Goal: Navigation & Orientation: Find specific page/section

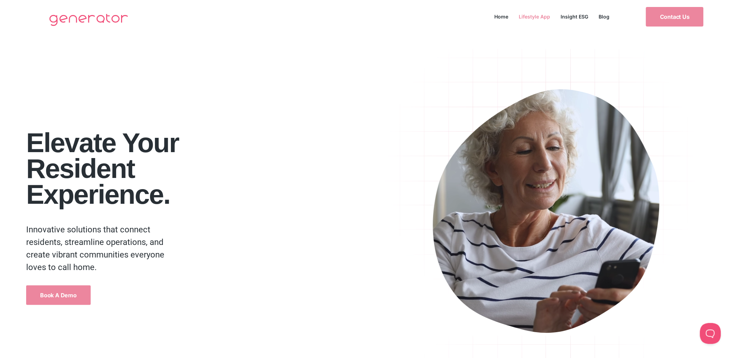
click at [532, 16] on link "Lifestyle App" at bounding box center [535, 16] width 42 height 9
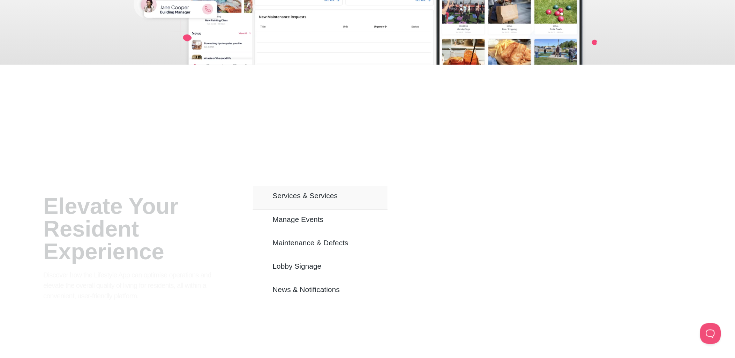
scroll to position [426, 0]
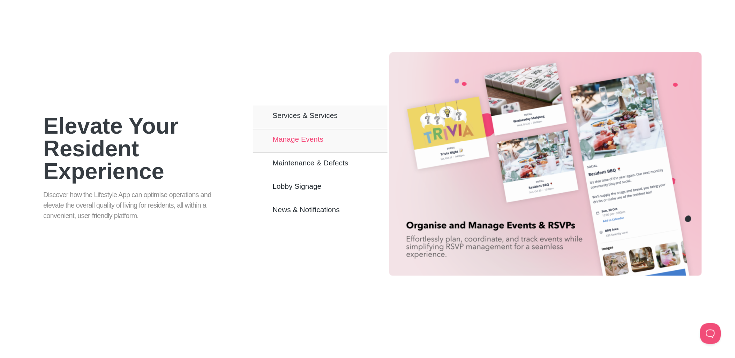
click at [304, 140] on span "Manage Events" at bounding box center [297, 139] width 51 height 6
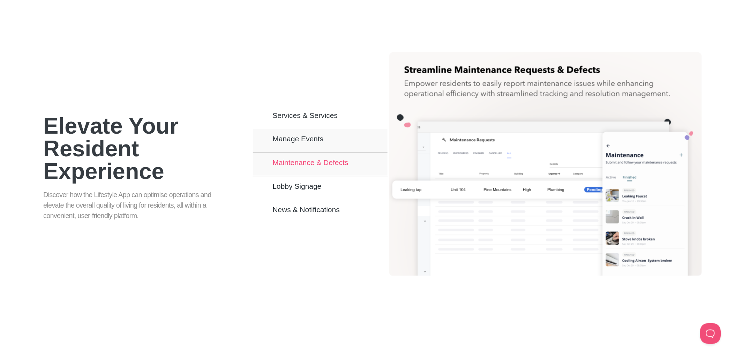
click at [292, 160] on span "Maintenance & Defects" at bounding box center [310, 163] width 76 height 6
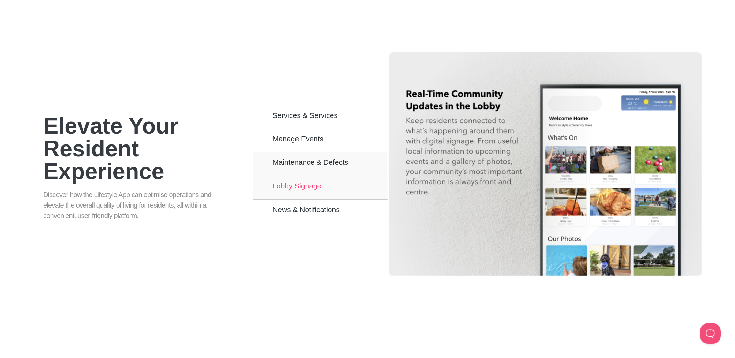
click at [299, 189] on span "Lobby Signage" at bounding box center [296, 186] width 49 height 6
click at [299, 188] on span "Lobby Signage" at bounding box center [296, 186] width 49 height 6
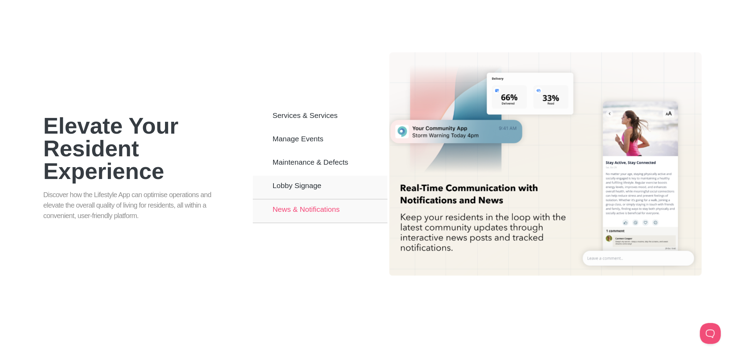
click at [284, 210] on span "News & Notifications" at bounding box center [305, 210] width 67 height 6
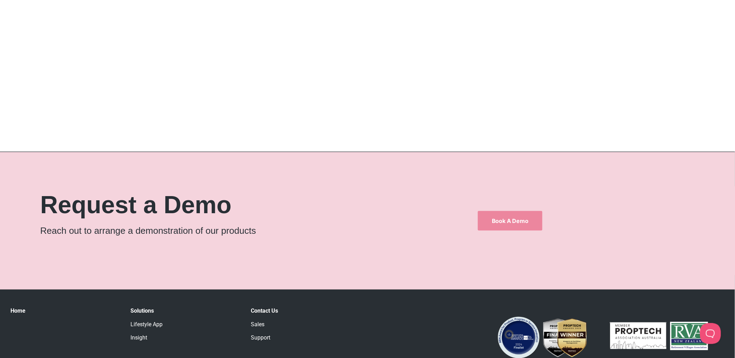
scroll to position [1163, 0]
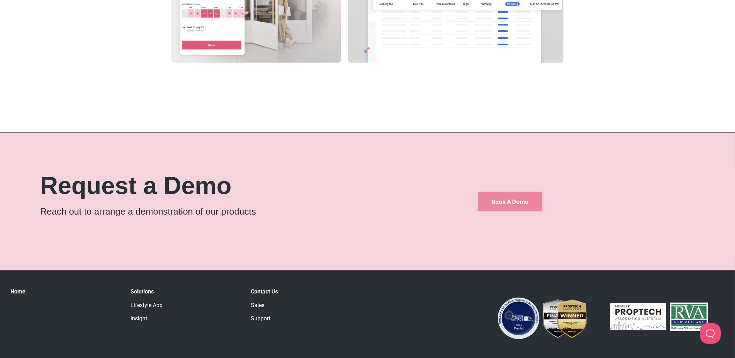
click at [144, 306] on link "Lifestyle App" at bounding box center [147, 305] width 32 height 7
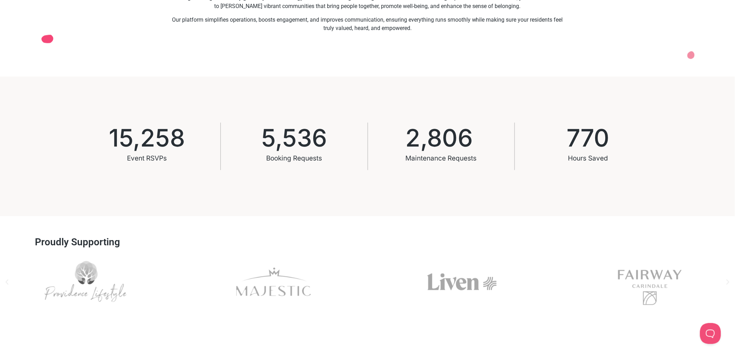
scroll to position [504, 0]
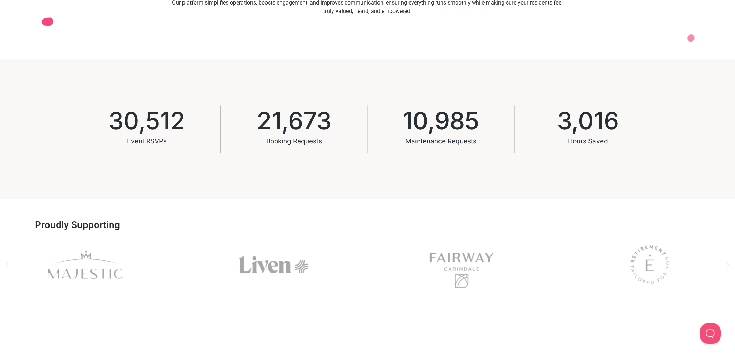
click at [518, 266] on div "Fairway" at bounding box center [461, 265] width 171 height 56
click at [485, 264] on div "Fairway" at bounding box center [461, 265] width 171 height 56
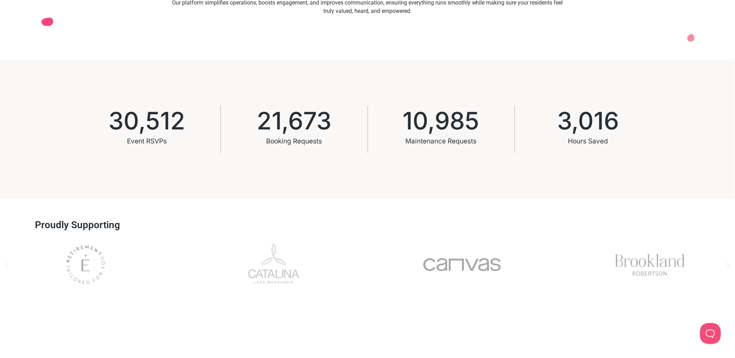
click at [644, 271] on div "Brookland" at bounding box center [650, 265] width 171 height 56
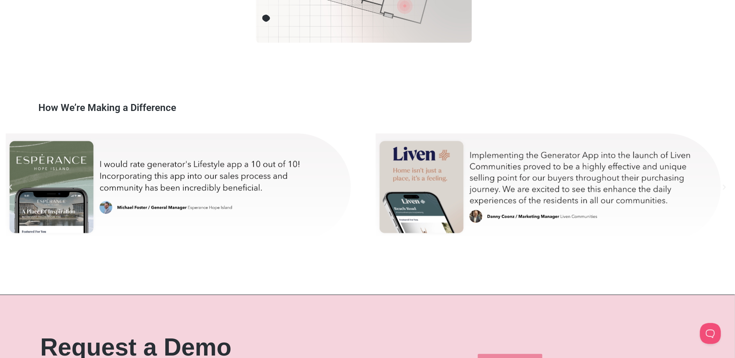
scroll to position [4148, 0]
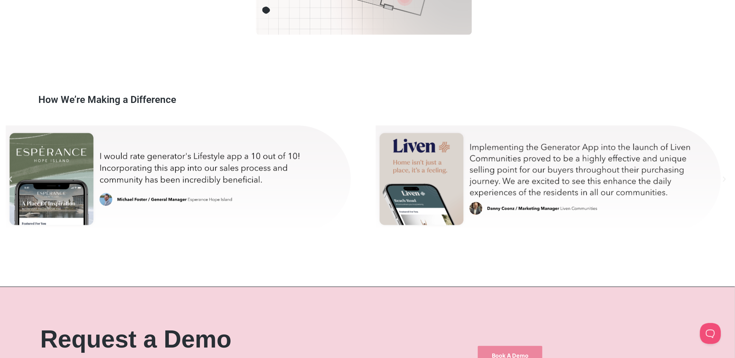
click at [50, 172] on div "michael-test" at bounding box center [179, 179] width 353 height 122
click at [215, 207] on div "michael-test" at bounding box center [179, 179] width 353 height 122
click at [59, 228] on div "michael-test" at bounding box center [179, 179] width 353 height 122
click at [439, 190] on div "danny-test" at bounding box center [550, 179] width 353 height 122
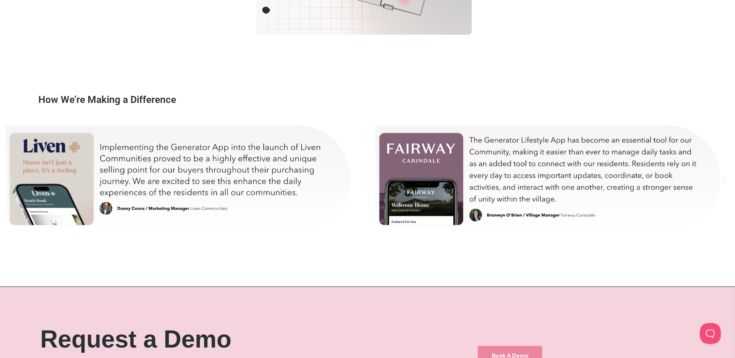
click at [356, 190] on div "danny-test" at bounding box center [179, 179] width 353 height 122
click at [562, 172] on div "bron-test" at bounding box center [550, 179] width 353 height 122
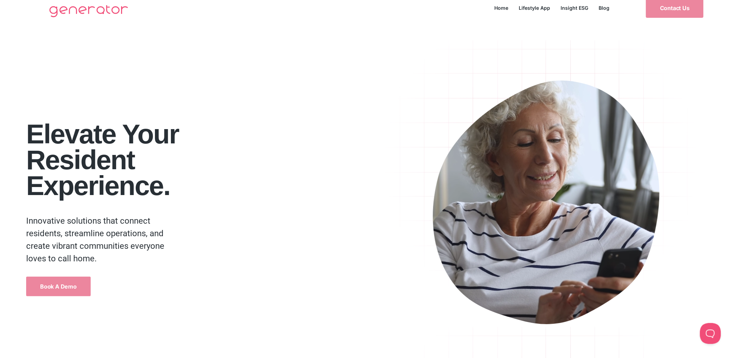
scroll to position [0, 0]
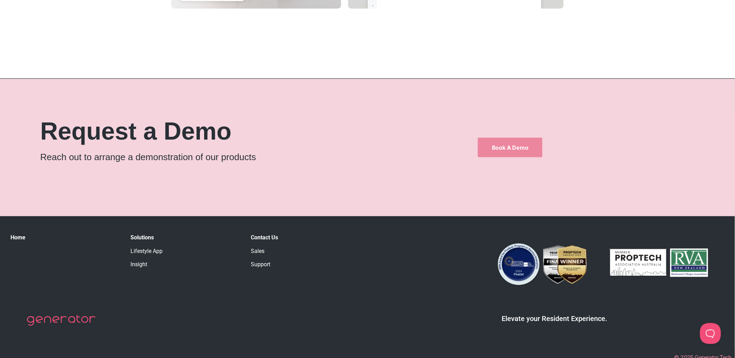
scroll to position [1229, 0]
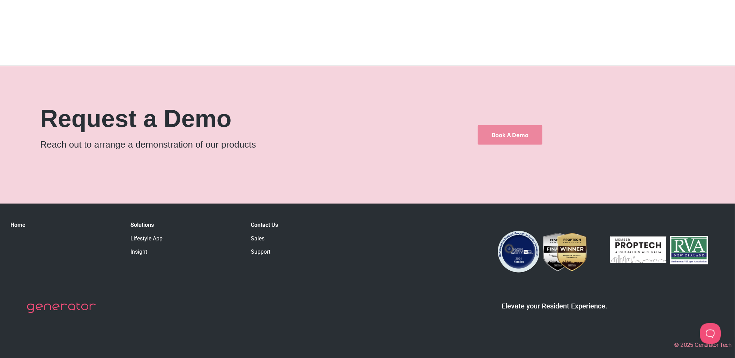
click at [141, 251] on link "Insight" at bounding box center [139, 252] width 17 height 7
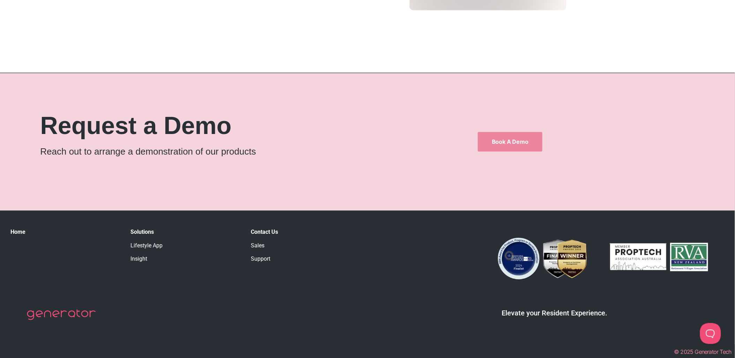
scroll to position [1447, 0]
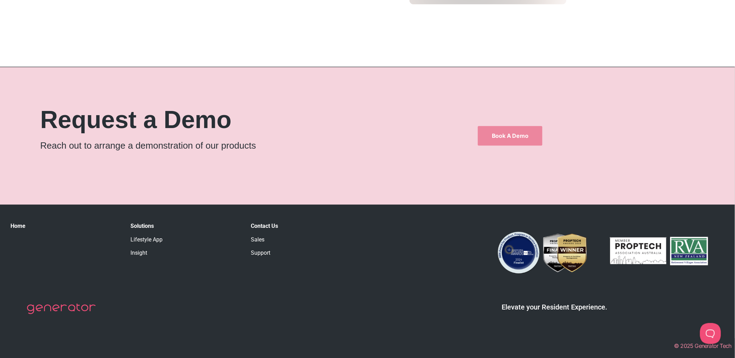
click at [255, 238] on link "Sales" at bounding box center [258, 239] width 14 height 7
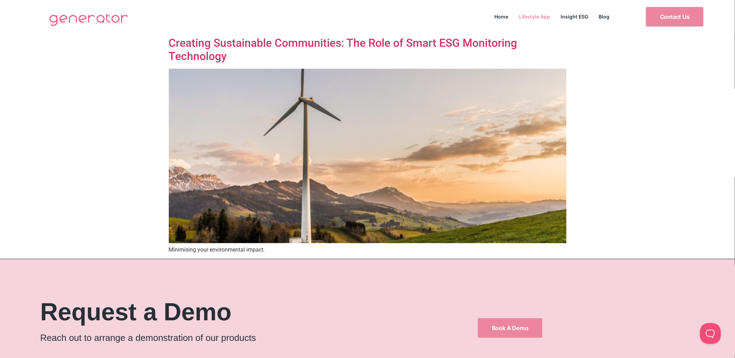
click at [542, 14] on link "Lifestyle App" at bounding box center [535, 16] width 42 height 9
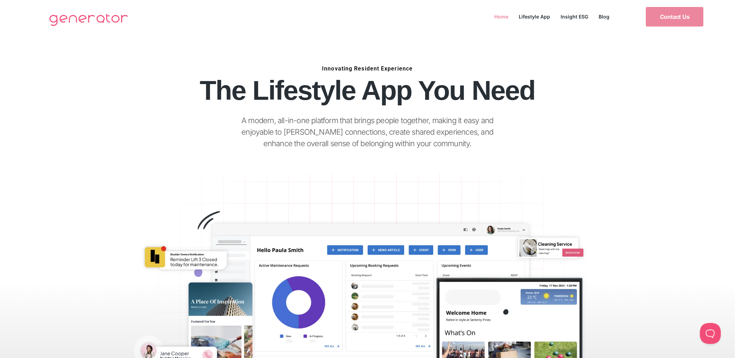
click at [500, 15] on link "Home" at bounding box center [501, 16] width 24 height 9
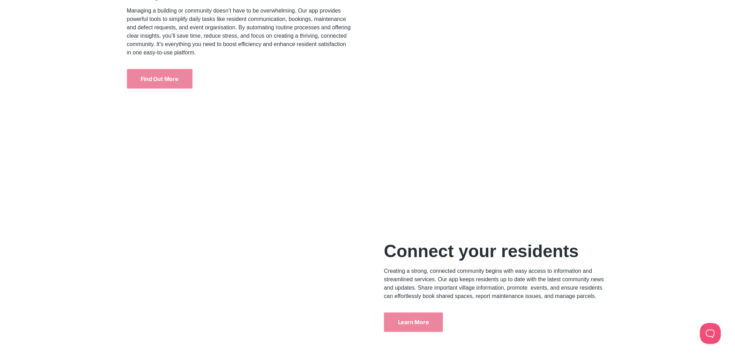
scroll to position [2171, 0]
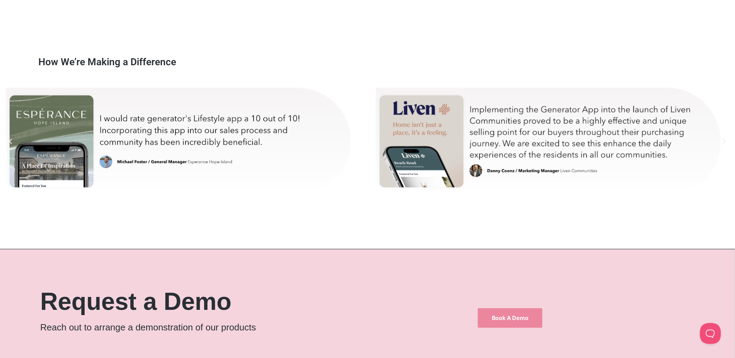
scroll to position [4187, 0]
